Goal: Navigation & Orientation: Go to known website

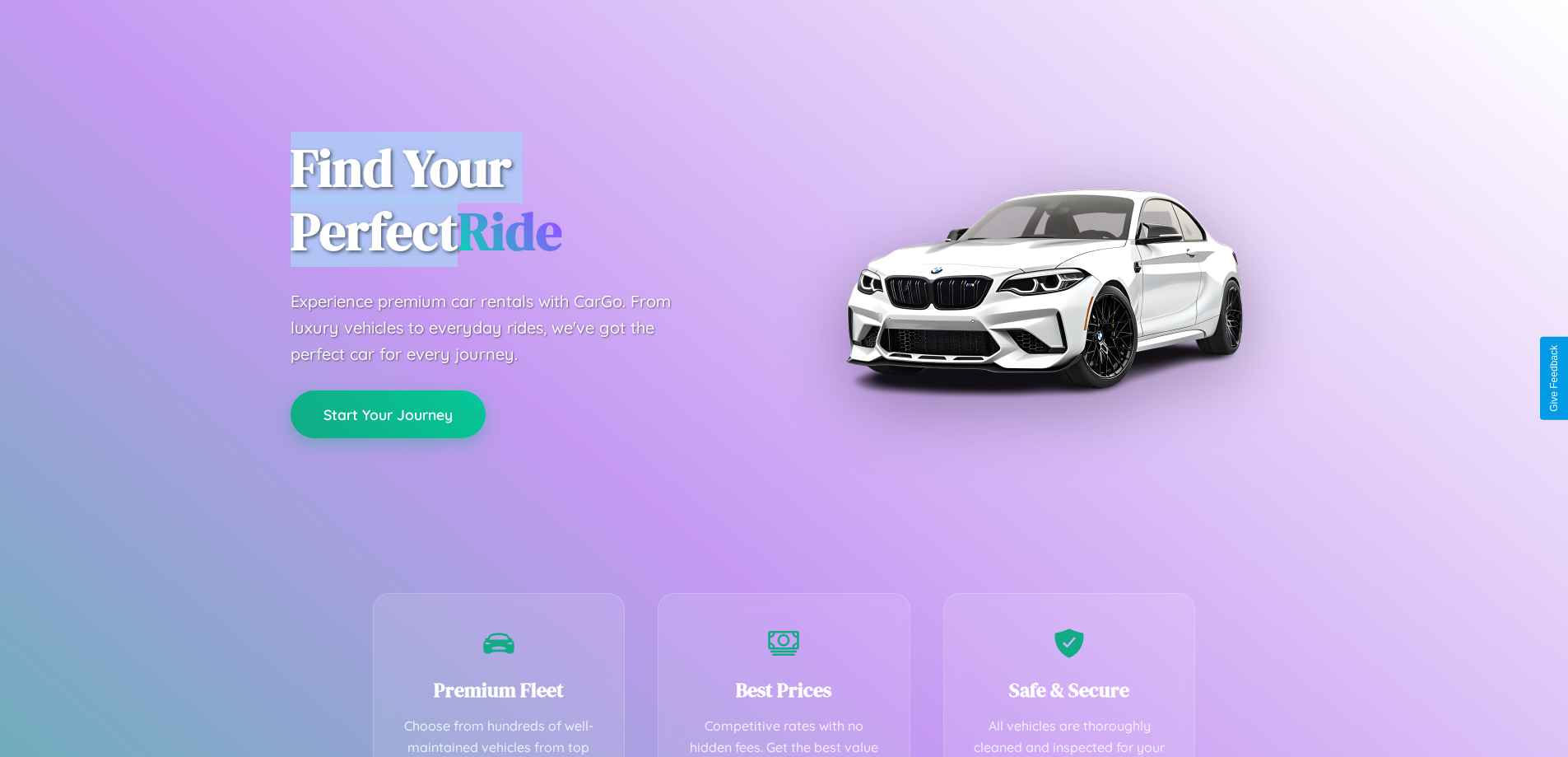
click at [388, 414] on button "Start Your Journey" at bounding box center [388, 414] width 196 height 48
click at [388, 413] on button "Start Your Journey" at bounding box center [388, 414] width 196 height 48
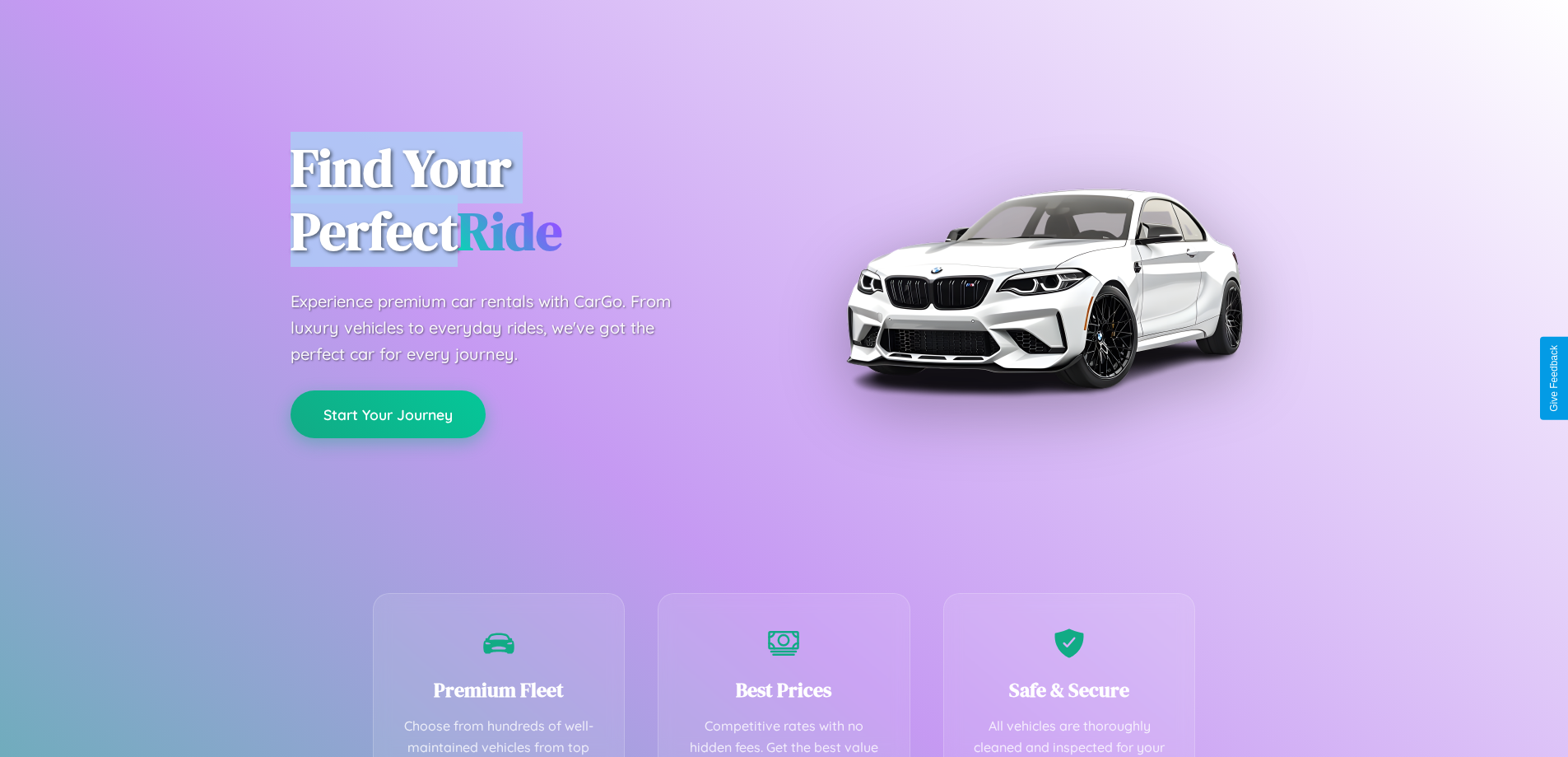
click at [388, 413] on button "Start Your Journey" at bounding box center [388, 414] width 196 height 48
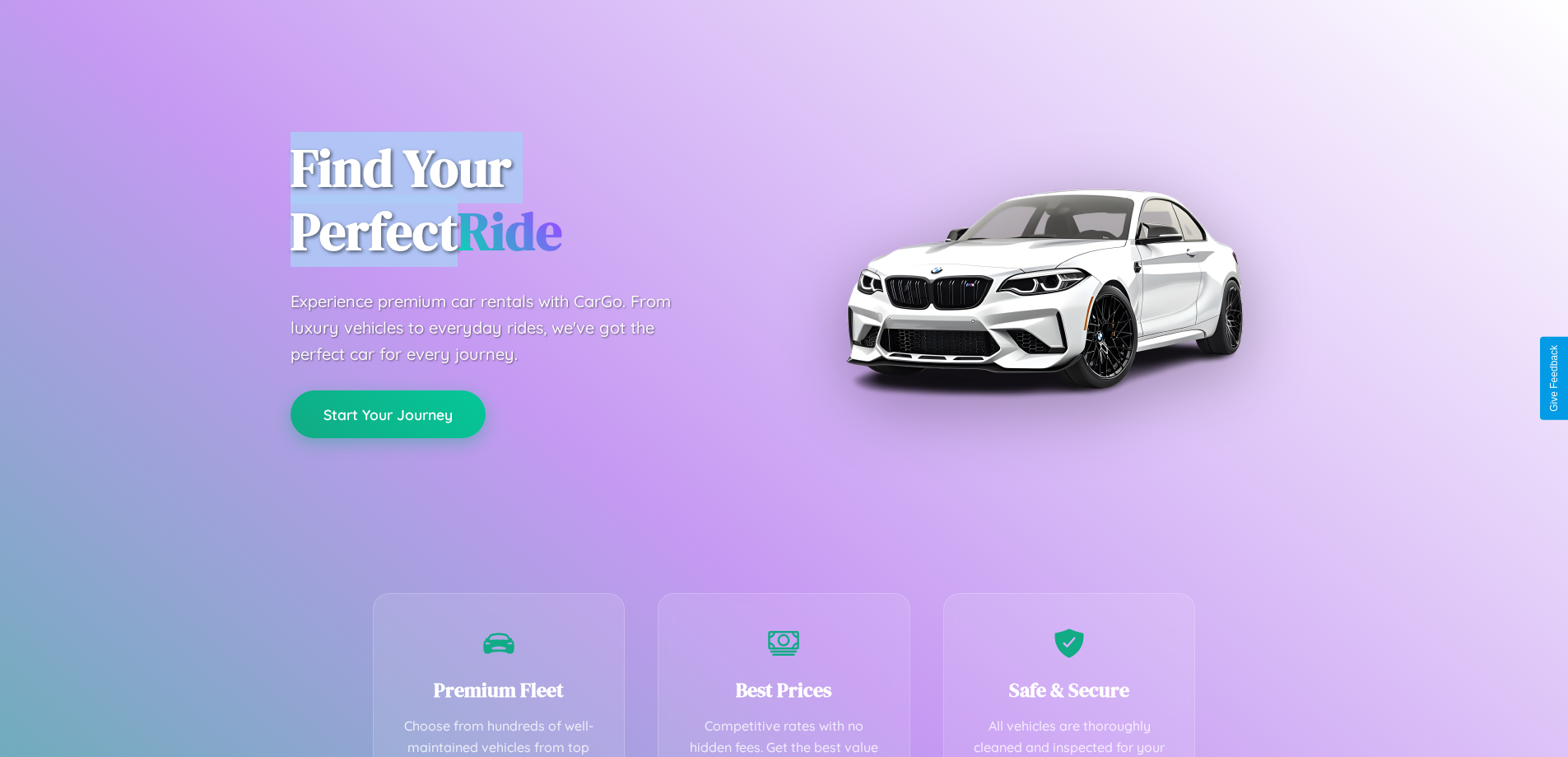
click at [388, 413] on button "Start Your Journey" at bounding box center [388, 414] width 196 height 48
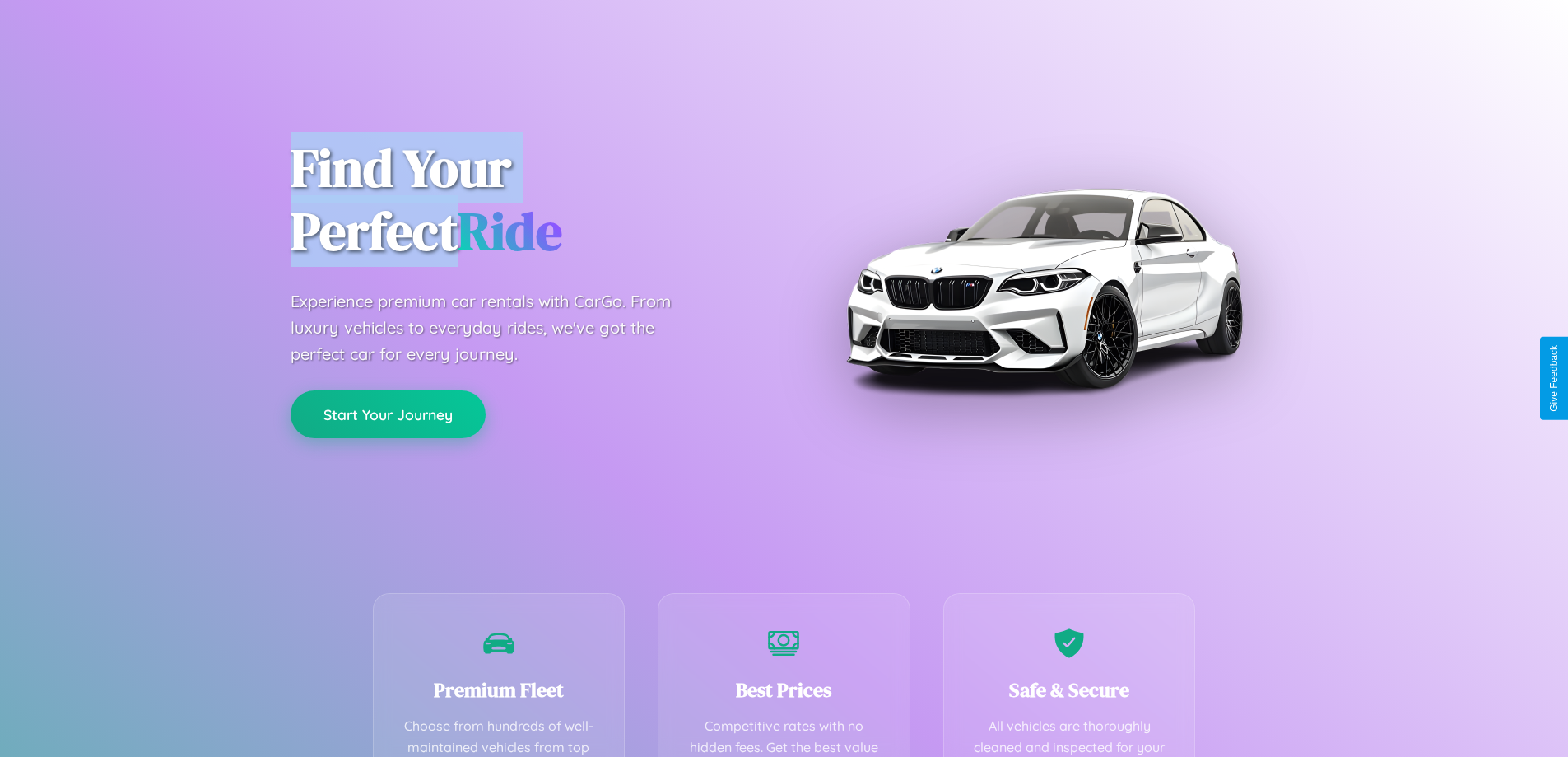
click at [388, 413] on button "Start Your Journey" at bounding box center [388, 414] width 196 height 48
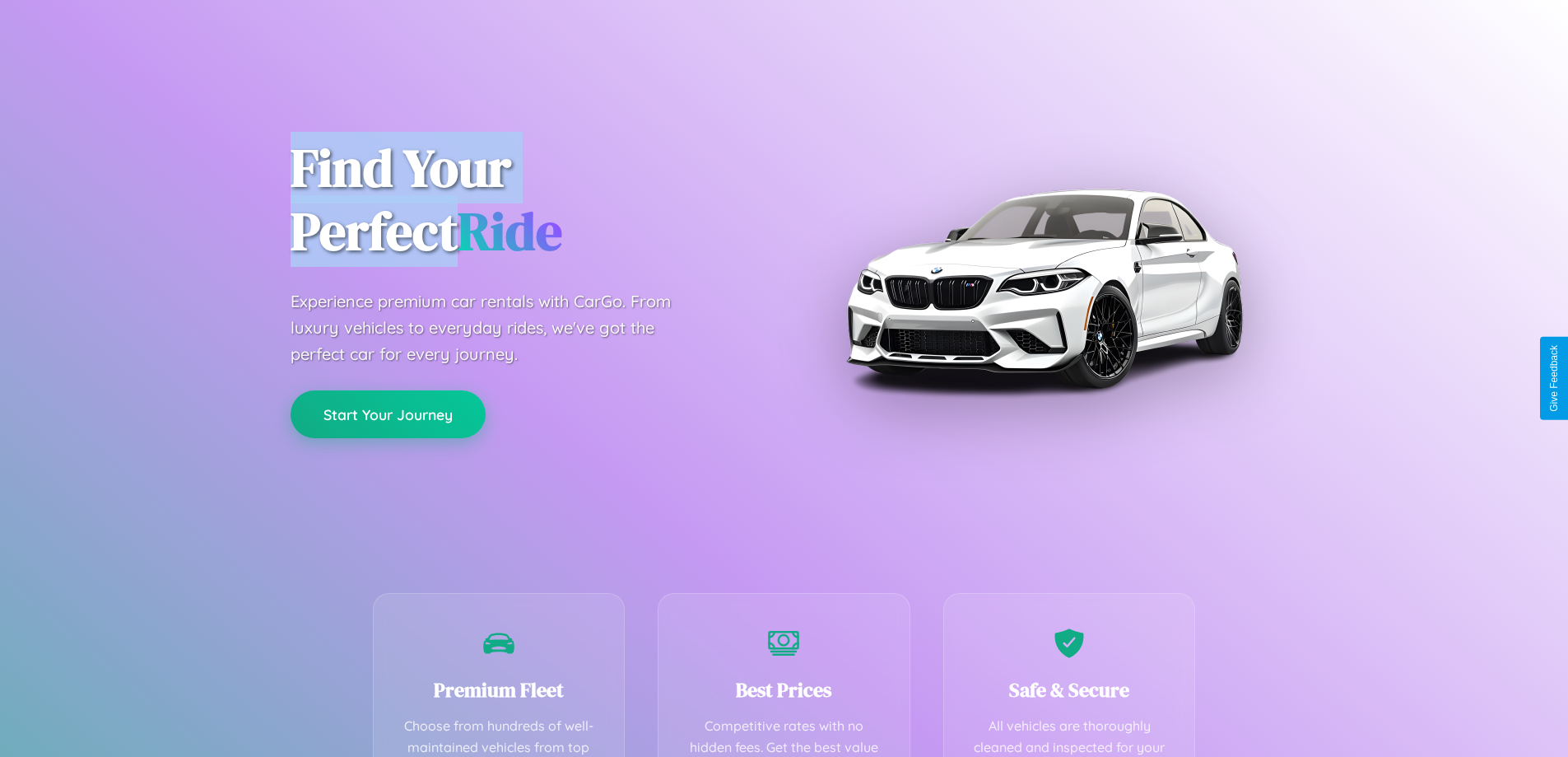
click at [388, 413] on button "Start Your Journey" at bounding box center [388, 414] width 196 height 48
